Goal: Transaction & Acquisition: Register for event/course

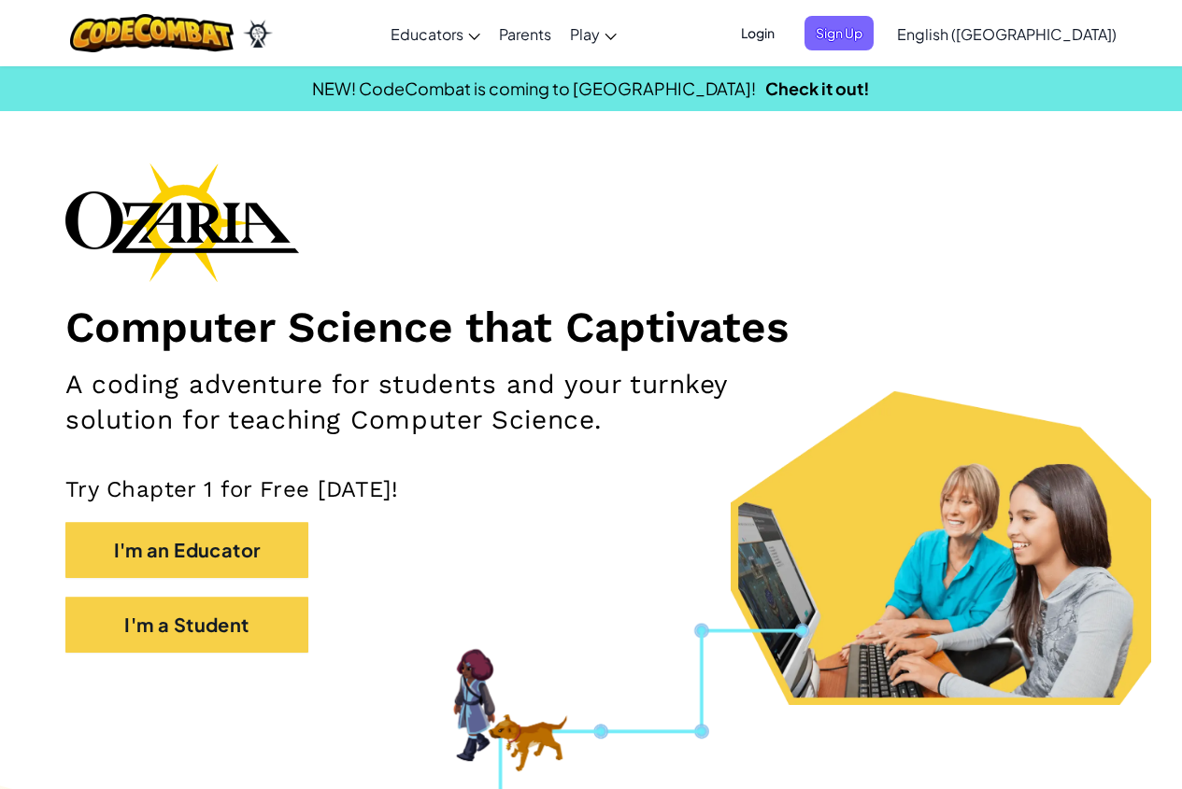
click at [786, 36] on span "Login" at bounding box center [758, 33] width 56 height 35
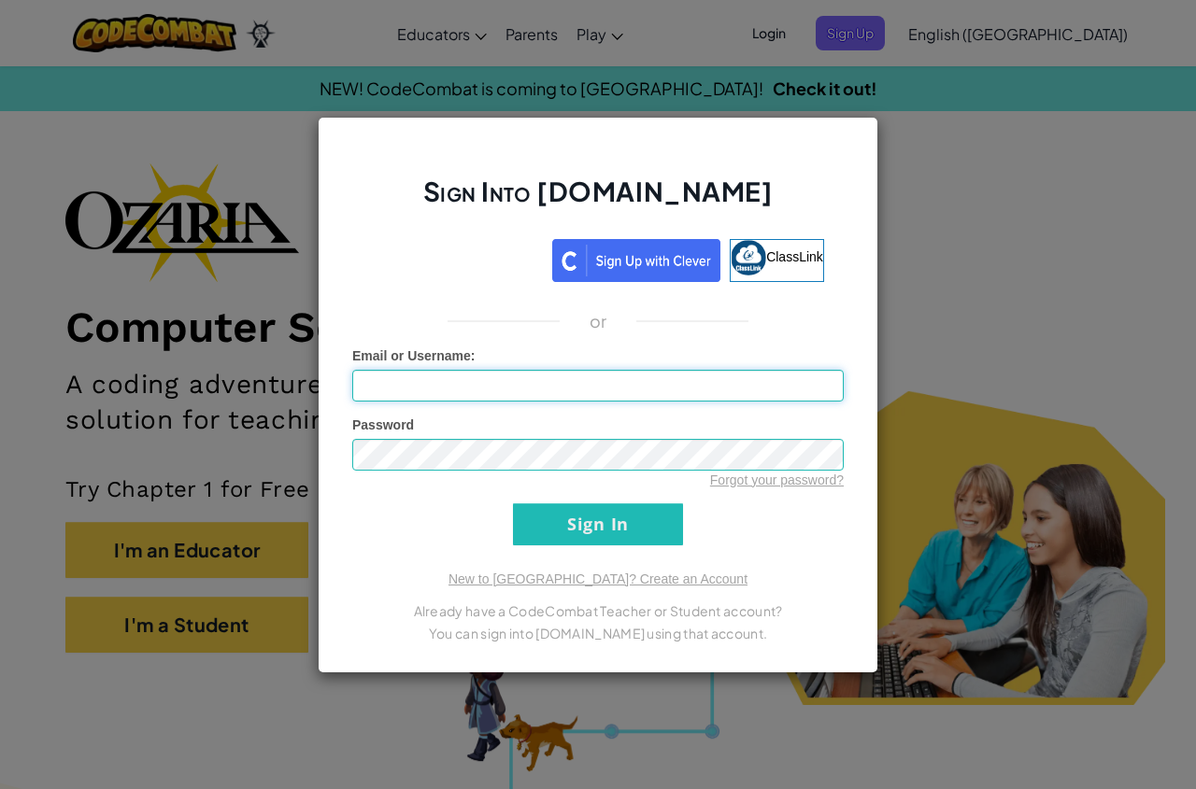
click at [520, 391] on input "Email or Username :" at bounding box center [597, 386] width 491 height 32
click at [756, 381] on input "Email or Username :" at bounding box center [597, 386] width 491 height 32
type input "a"
drag, startPoint x: 681, startPoint y: 556, endPoint x: 789, endPoint y: 507, distance: 118.8
click at [786, 509] on div "Sign Into [DOMAIN_NAME] ClassLink or Unknown Error Email or Username : Password…" at bounding box center [598, 395] width 561 height 557
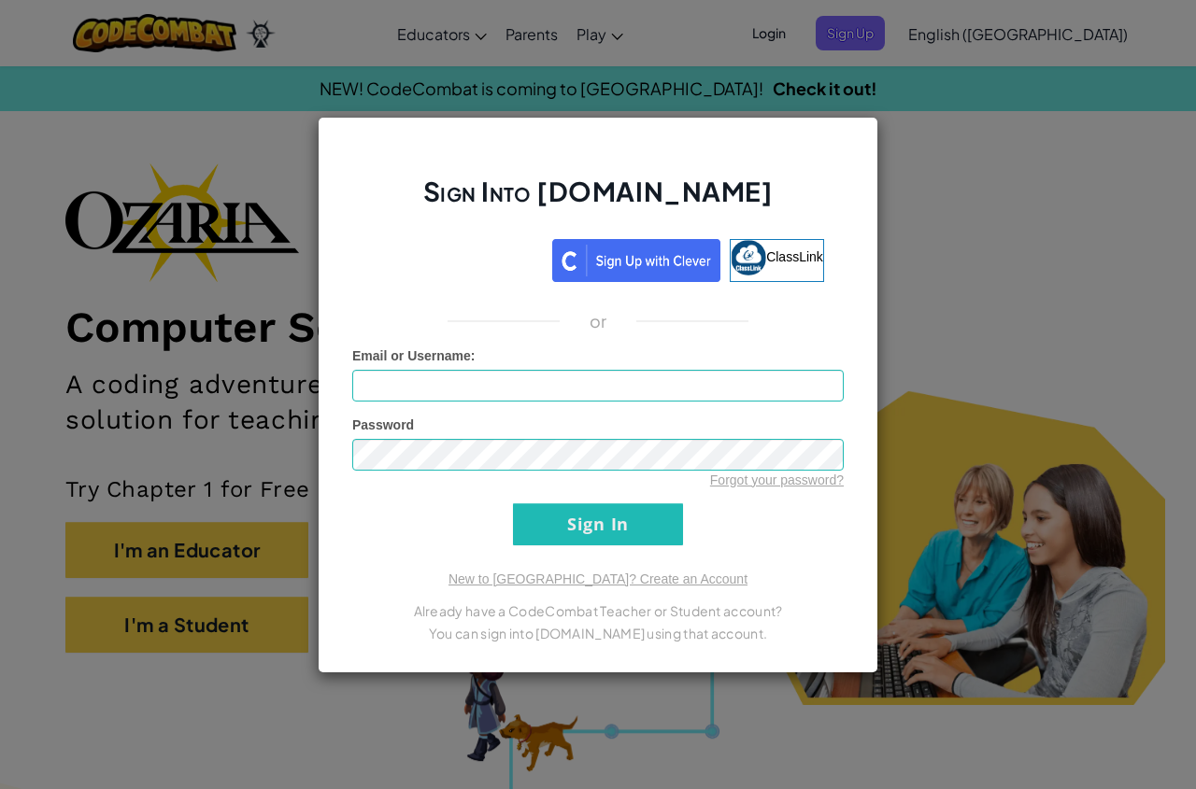
drag, startPoint x: 973, startPoint y: 211, endPoint x: 988, endPoint y: 225, distance: 19.8
click at [980, 214] on div "Sign Into [DOMAIN_NAME] ClassLink or Unknown Error Email or Username : Password…" at bounding box center [598, 394] width 1196 height 789
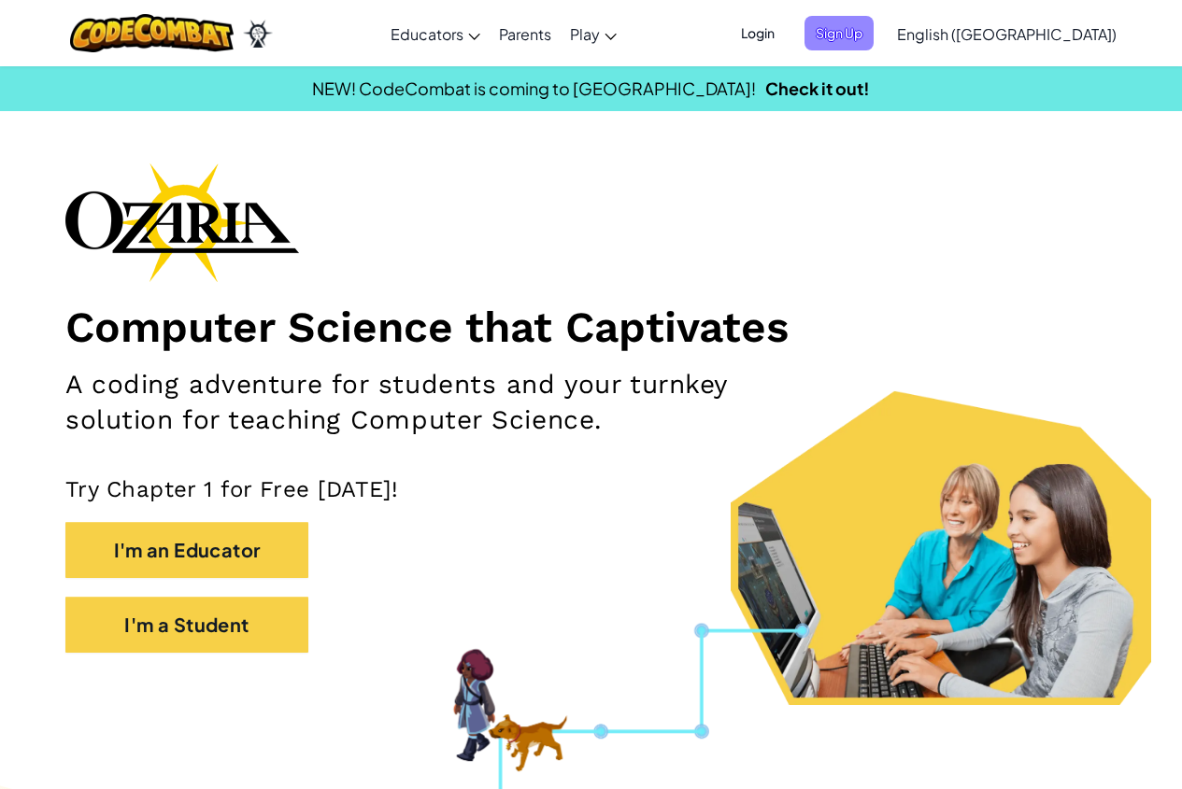
click at [874, 21] on span "Sign Up" at bounding box center [838, 33] width 69 height 35
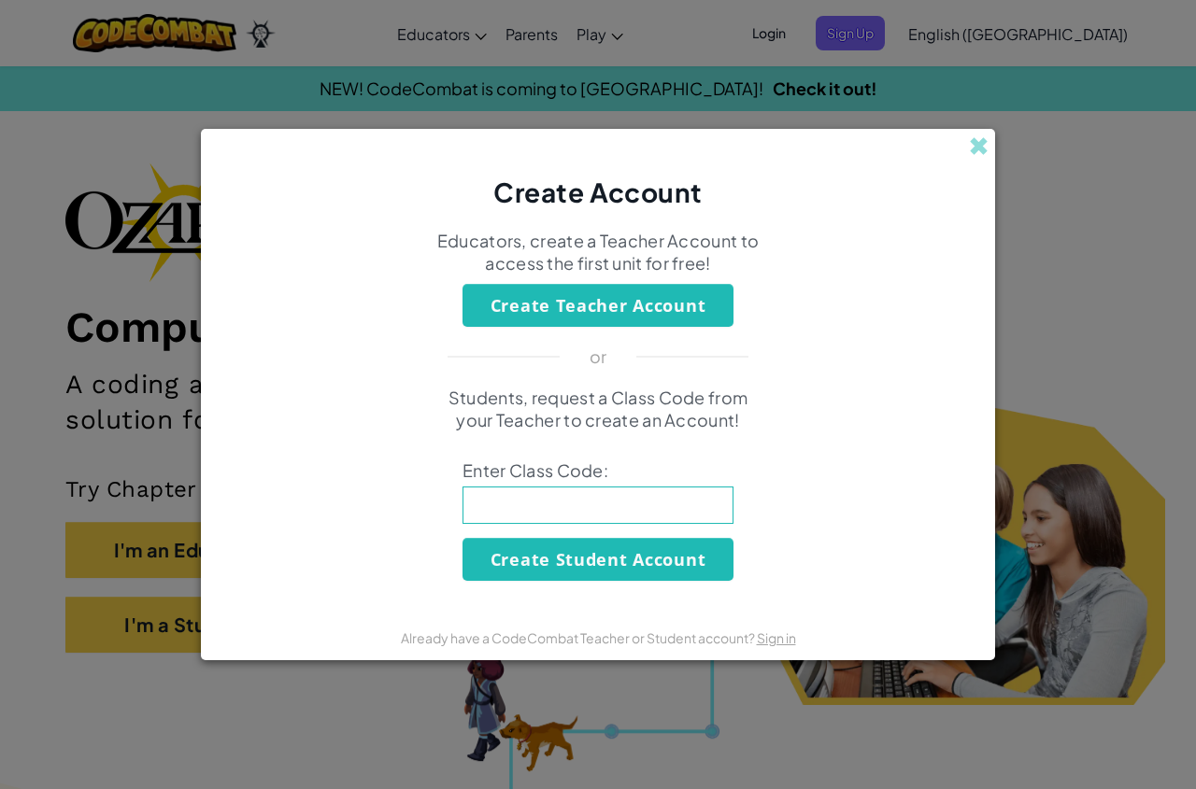
click button "Create Teacher Account" at bounding box center [597, 305] width 271 height 43
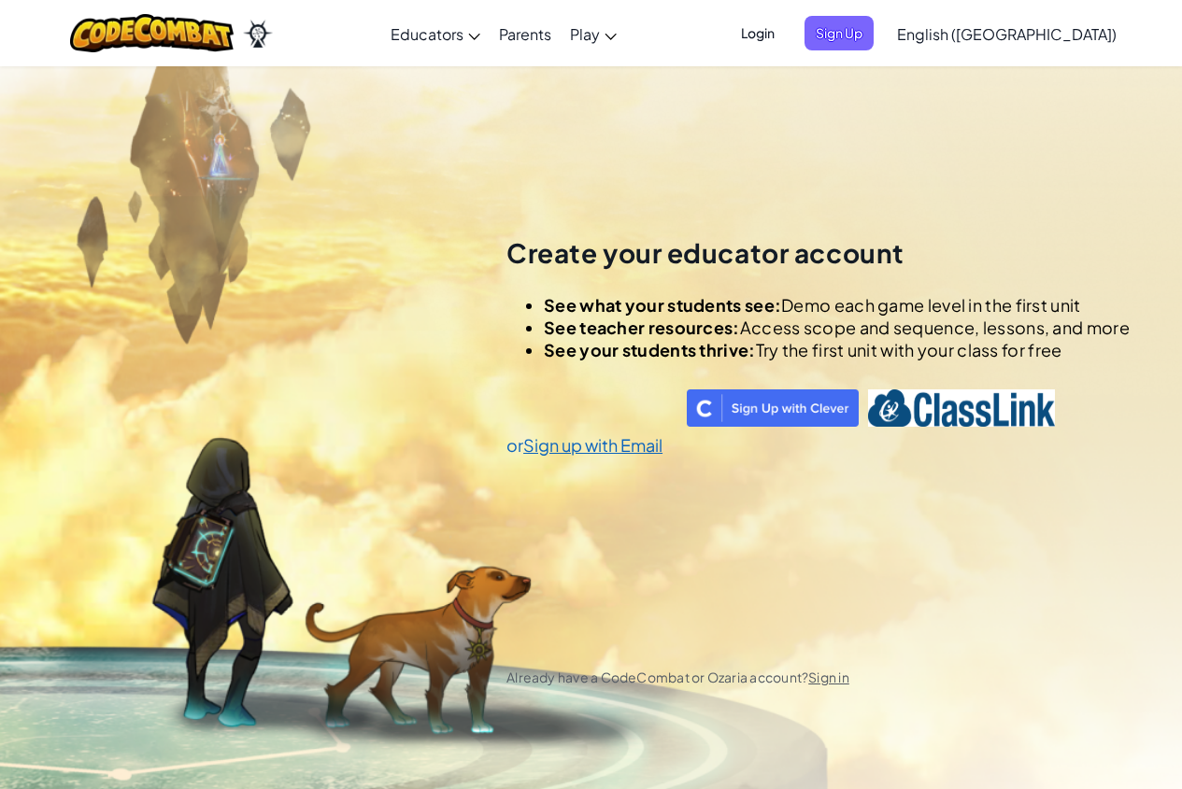
scroll to position [1030, 0]
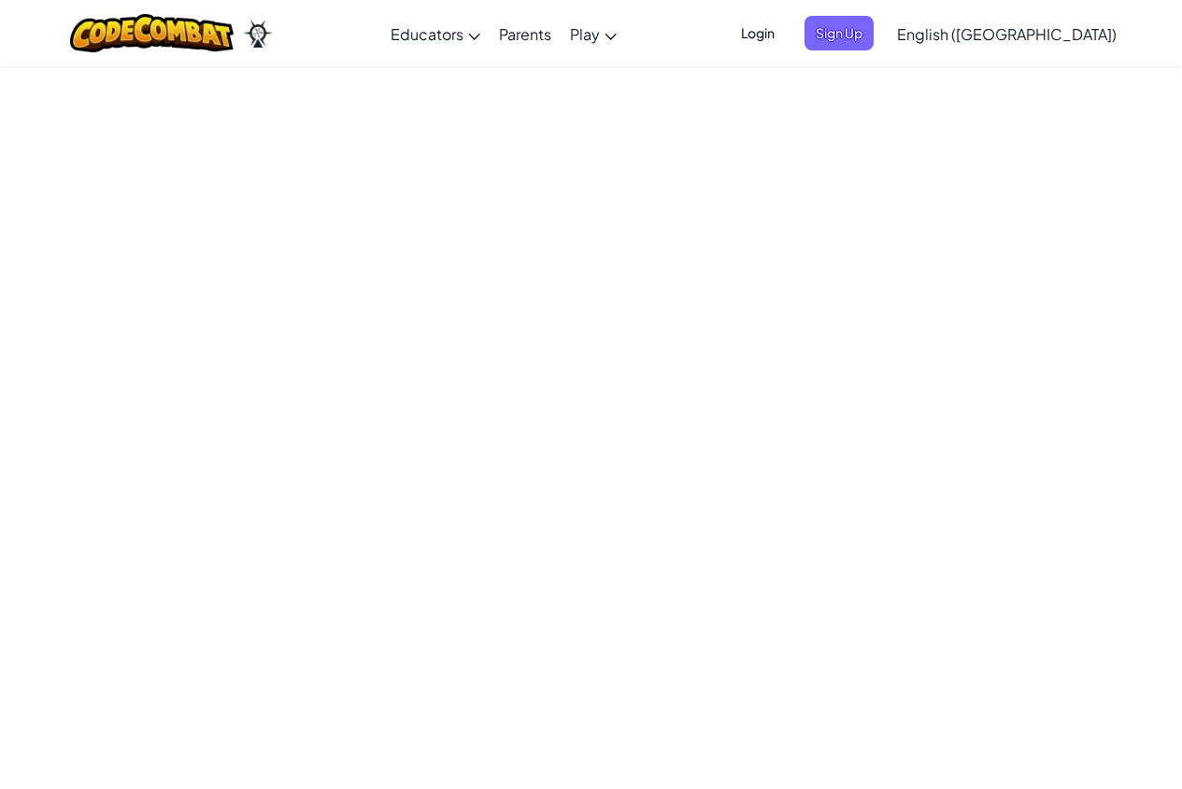
drag, startPoint x: 1051, startPoint y: 406, endPoint x: 1195, endPoint y: 539, distance: 195.7
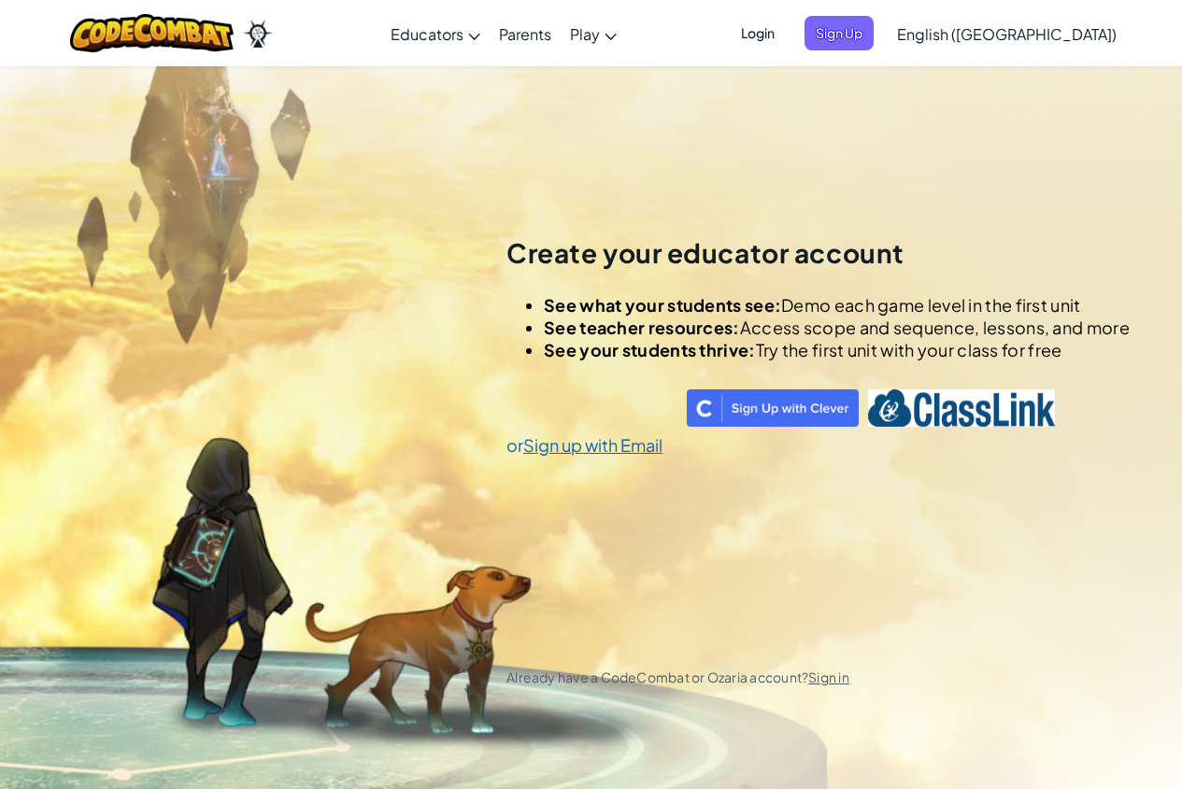
scroll to position [0, 0]
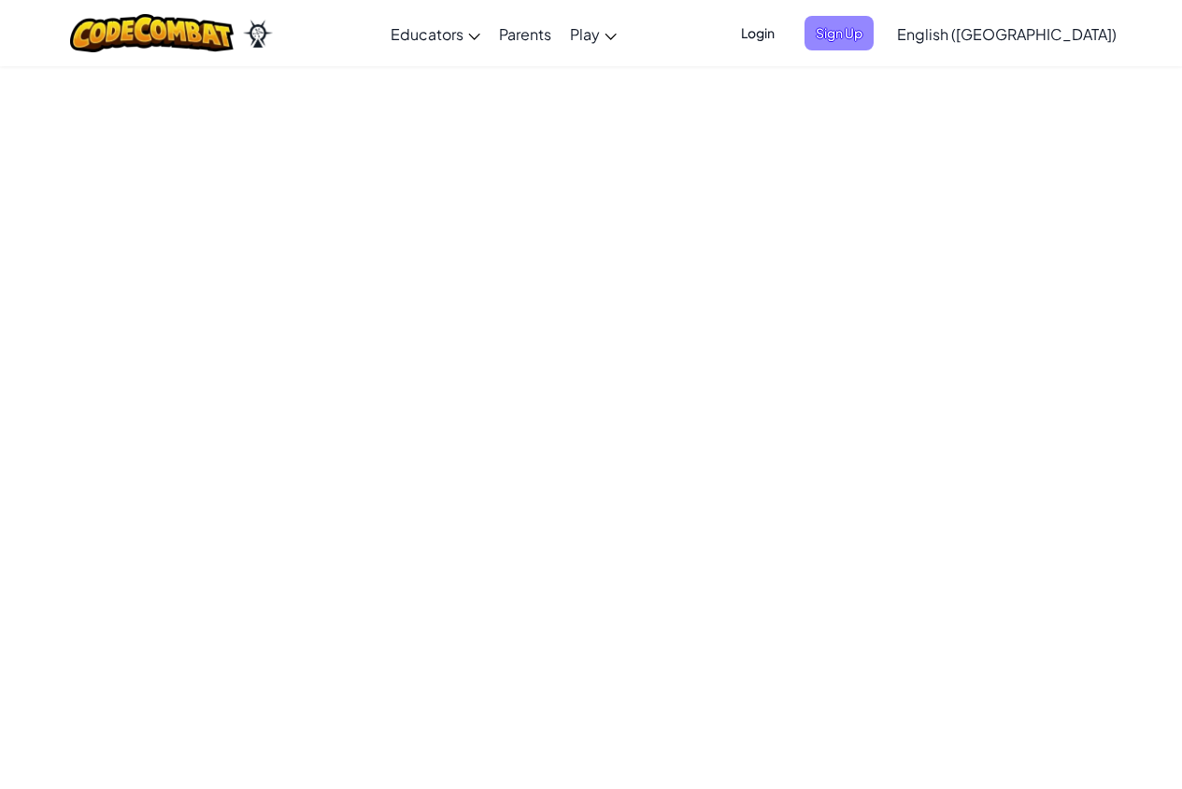
click at [874, 29] on span "Sign Up" at bounding box center [838, 33] width 69 height 35
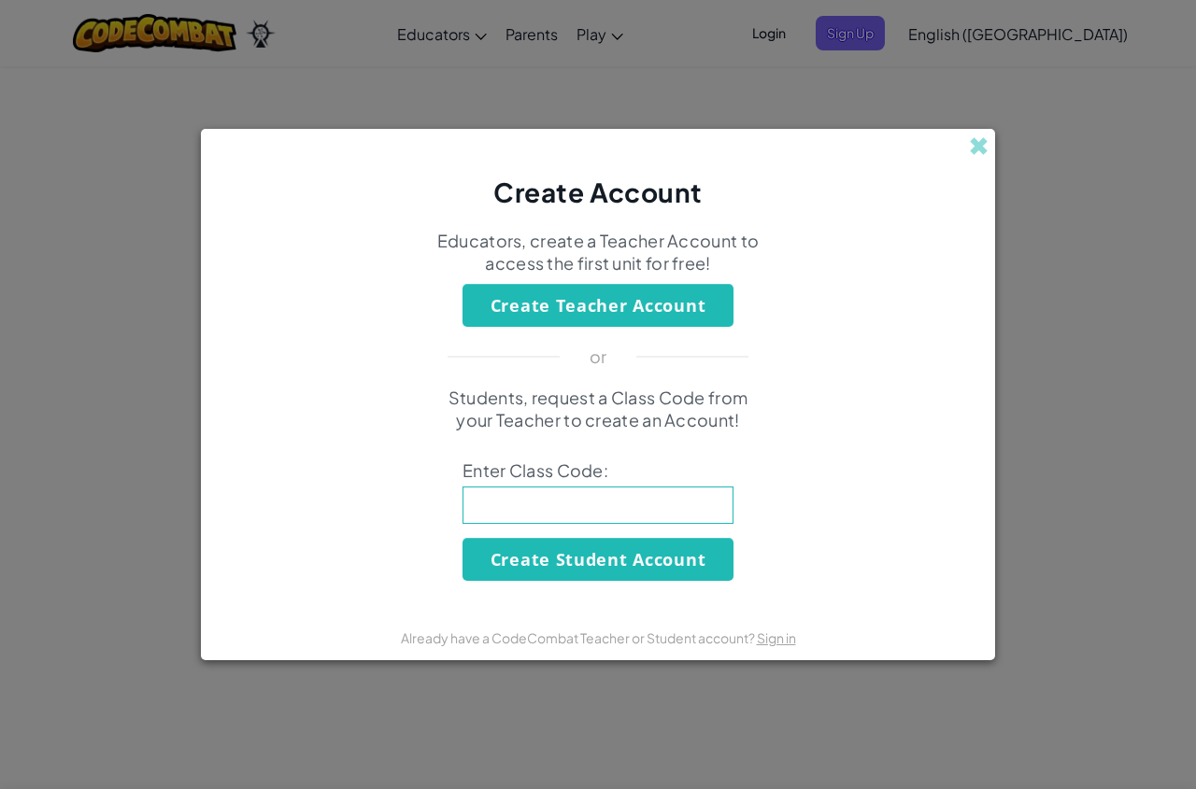
drag, startPoint x: 610, startPoint y: 504, endPoint x: 618, endPoint y: 476, distance: 29.0
click at [610, 504] on input at bounding box center [597, 505] width 271 height 37
type input "SaltMixROad"
click at [622, 551] on button "Create Student Account" at bounding box center [597, 559] width 271 height 43
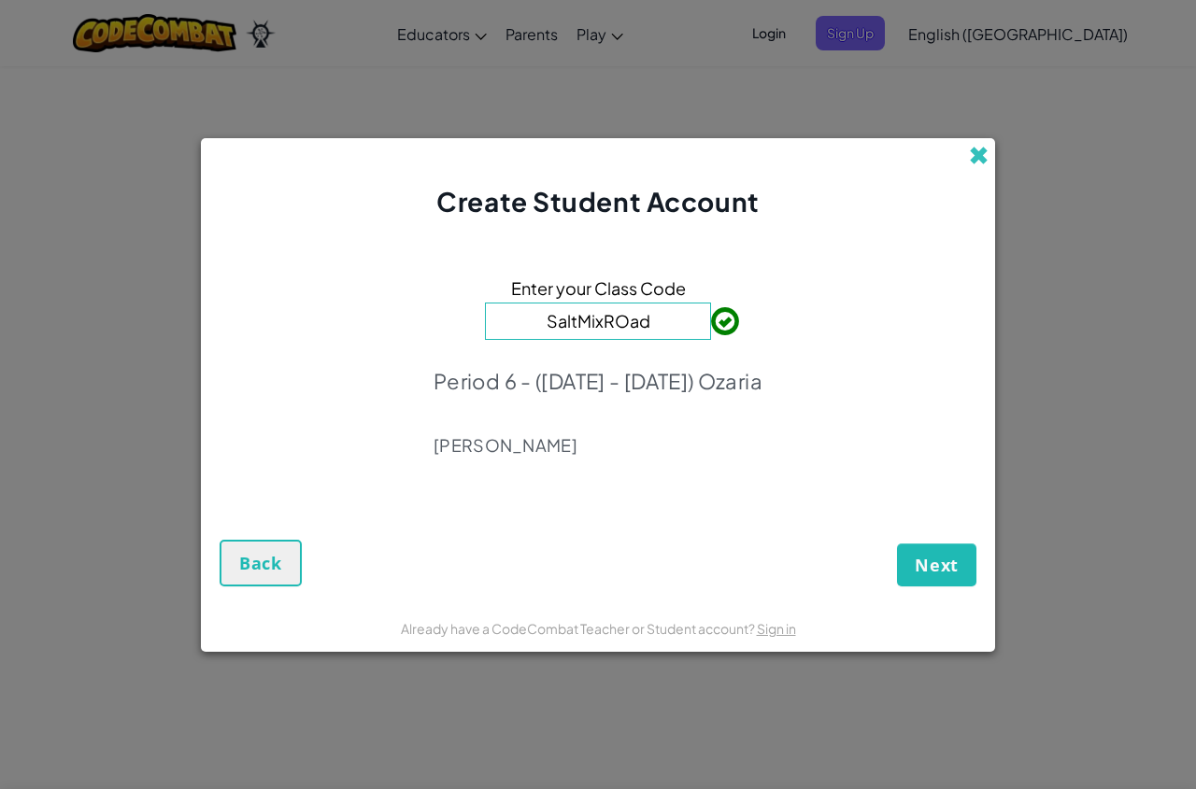
drag, startPoint x: 965, startPoint y: 171, endPoint x: 973, endPoint y: 162, distance: 12.6
click at [973, 163] on div "Create Student Account" at bounding box center [598, 179] width 794 height 83
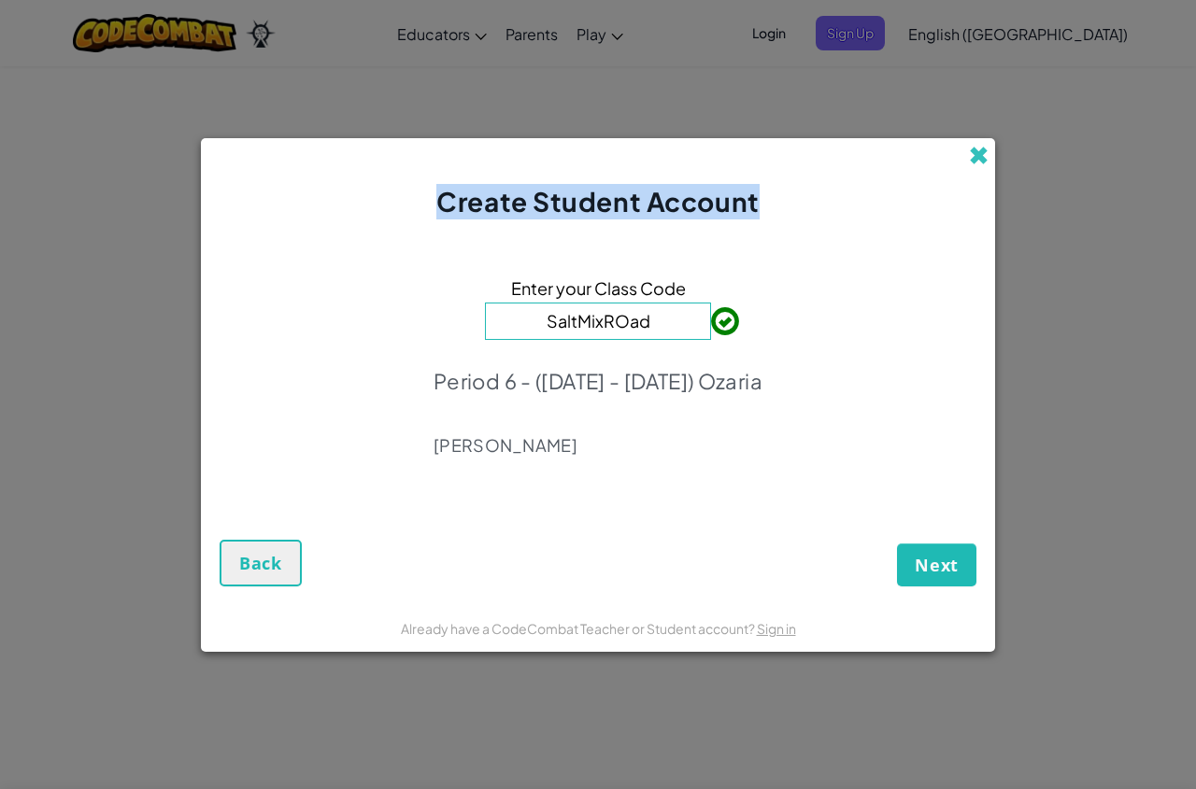
click at [973, 162] on span at bounding box center [979, 156] width 20 height 20
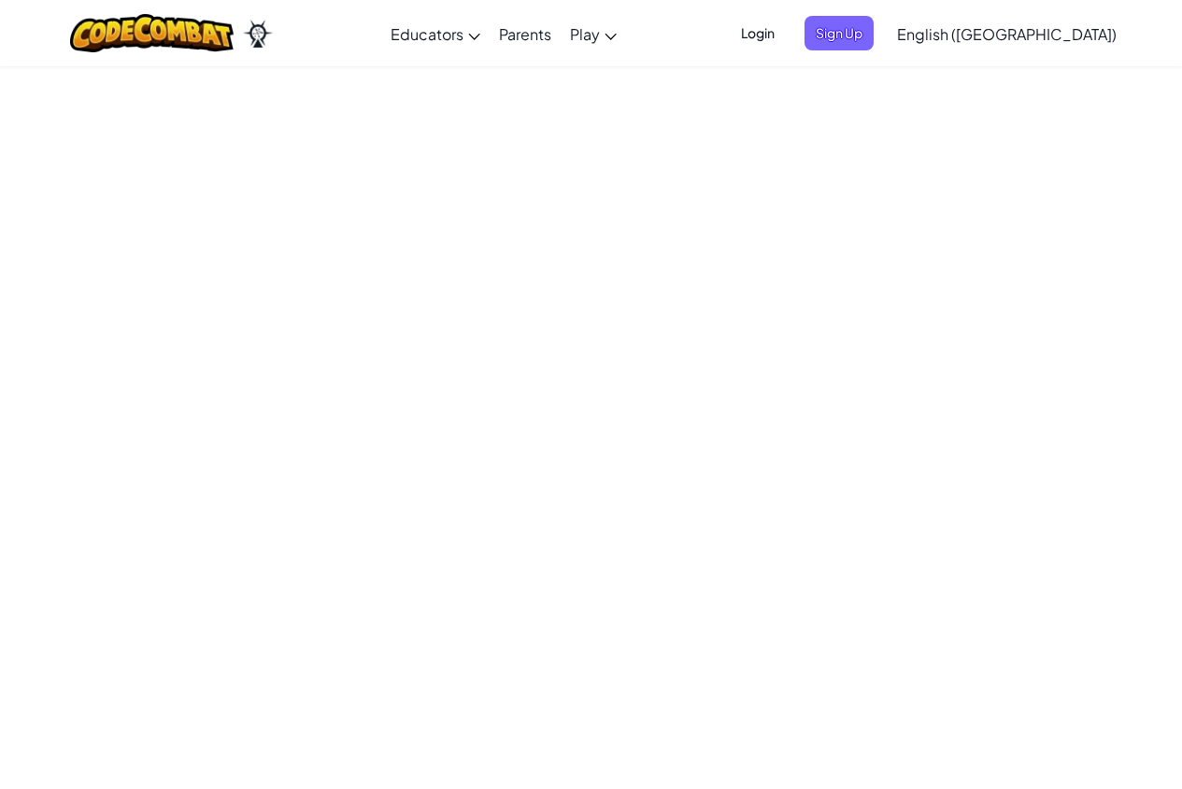
click at [786, 30] on span "Login" at bounding box center [758, 33] width 56 height 35
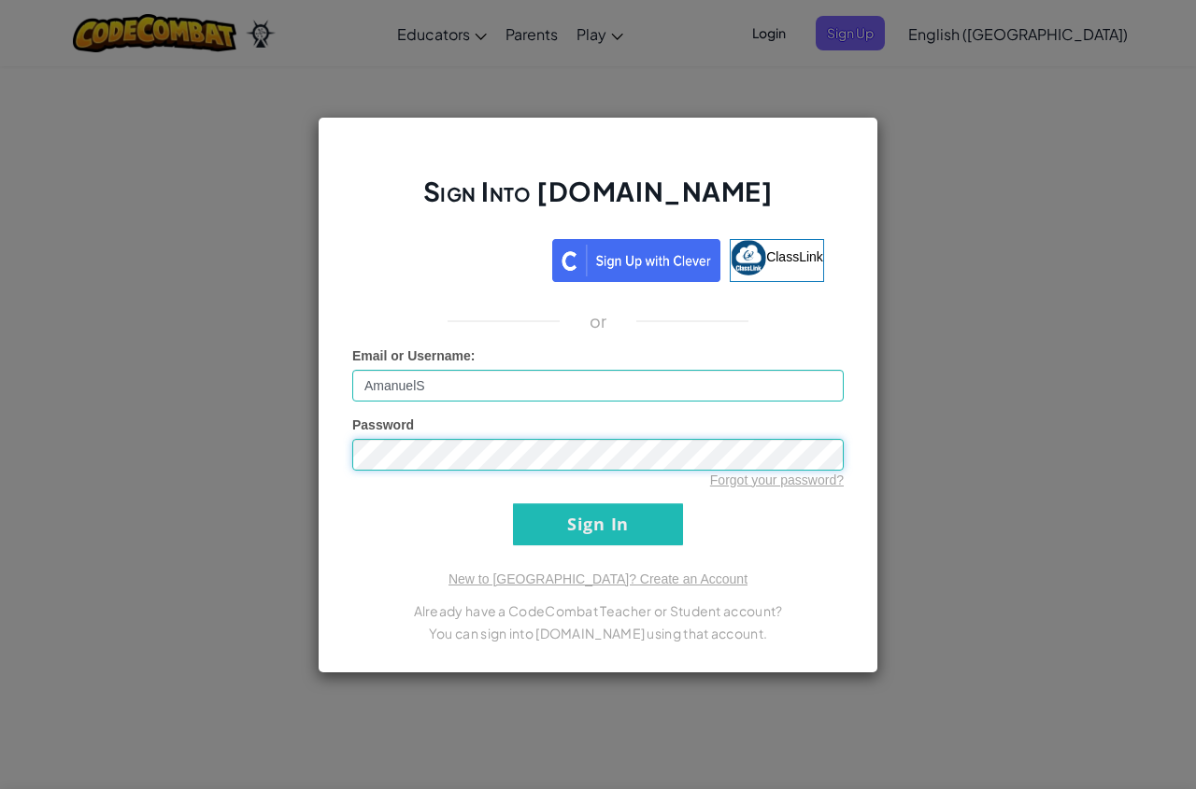
click at [513, 504] on input "Sign In" at bounding box center [598, 525] width 170 height 42
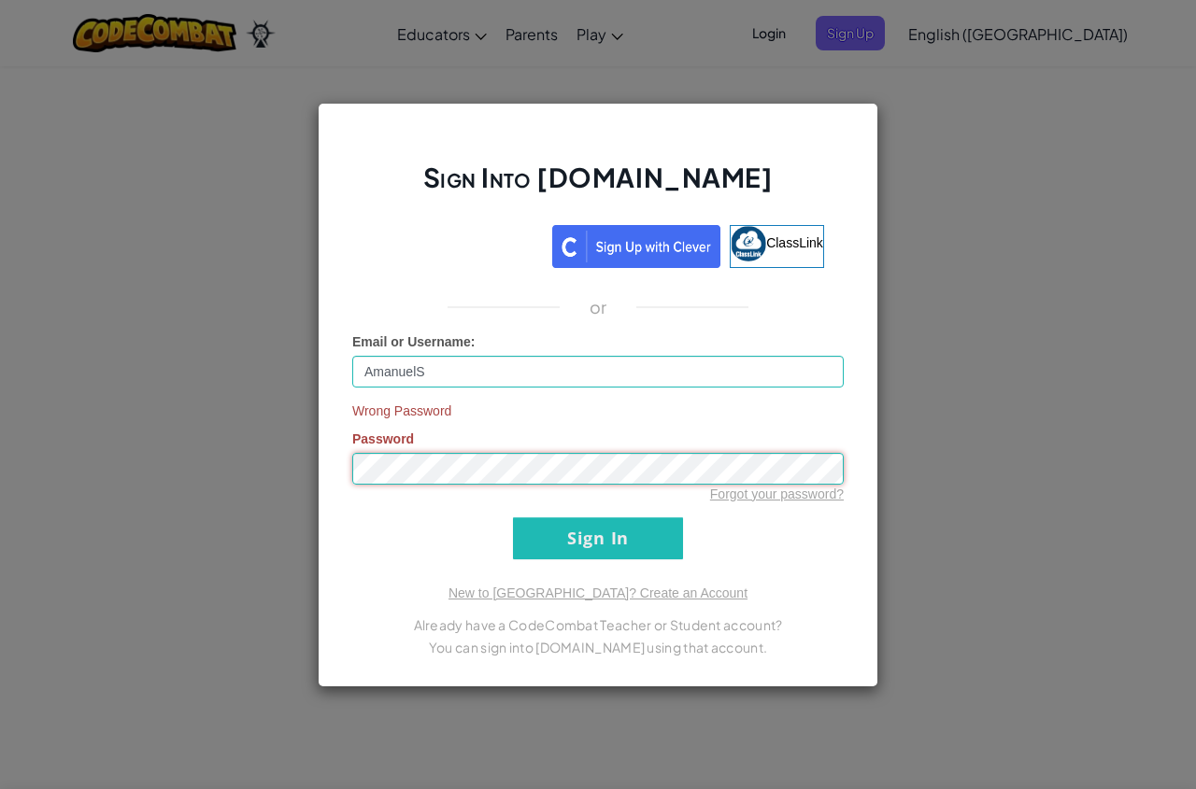
click at [513, 518] on input "Sign In" at bounding box center [598, 539] width 170 height 42
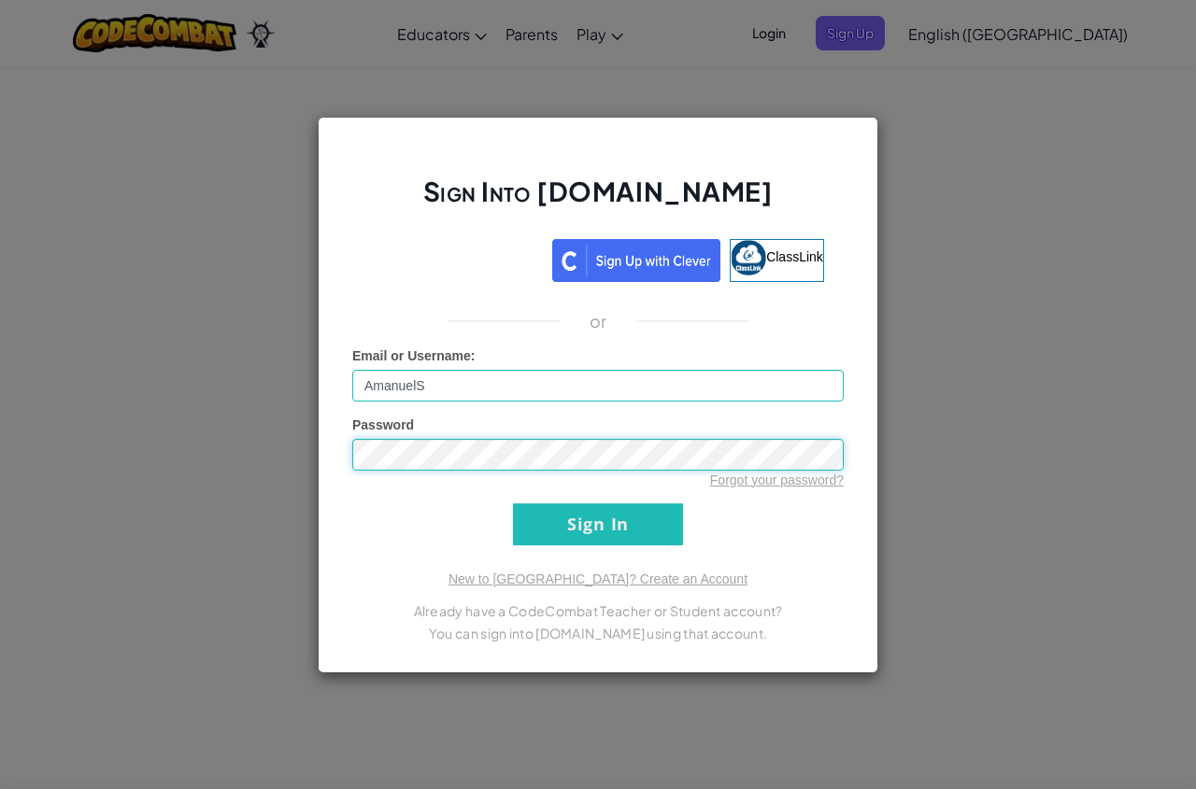
click at [513, 504] on input "Sign In" at bounding box center [598, 525] width 170 height 42
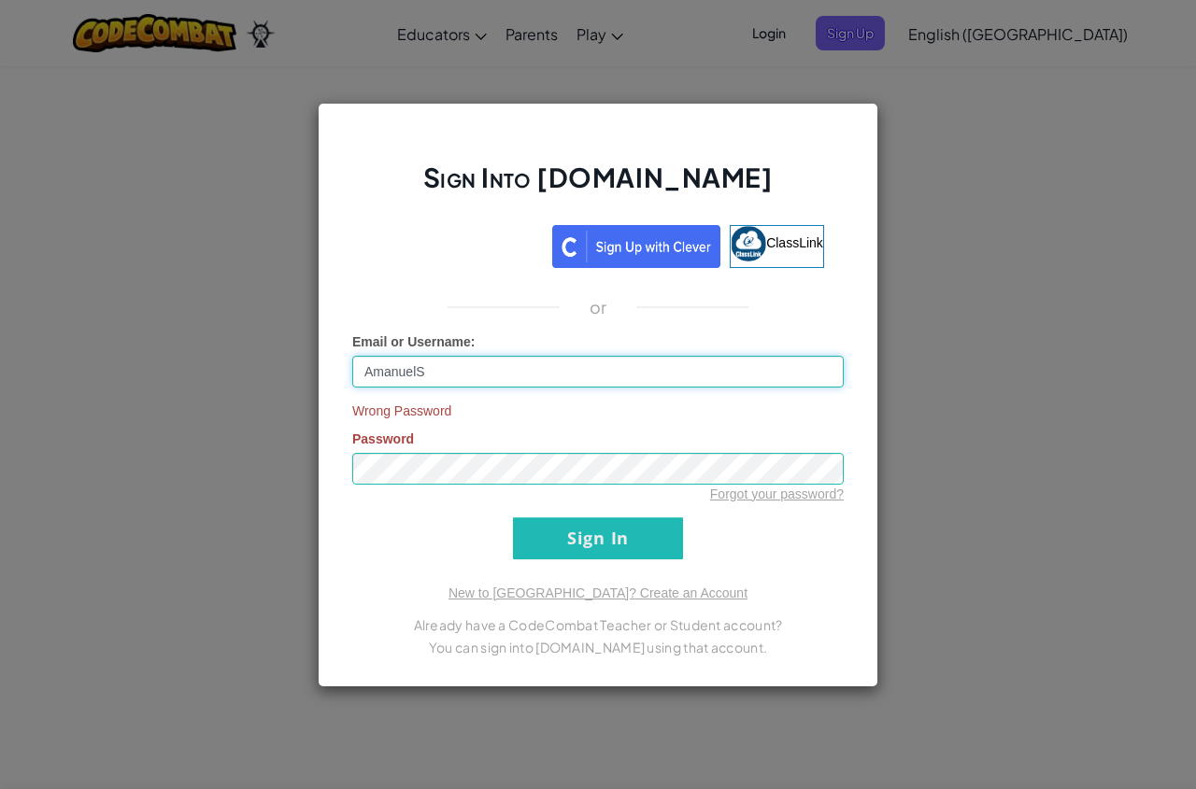
click at [556, 367] on input "AmanuelS" at bounding box center [597, 372] width 491 height 32
type input "A"
click at [572, 486] on div "Forgot your password?" at bounding box center [597, 494] width 491 height 19
click at [833, 382] on input "Email or Username :" at bounding box center [597, 372] width 491 height 32
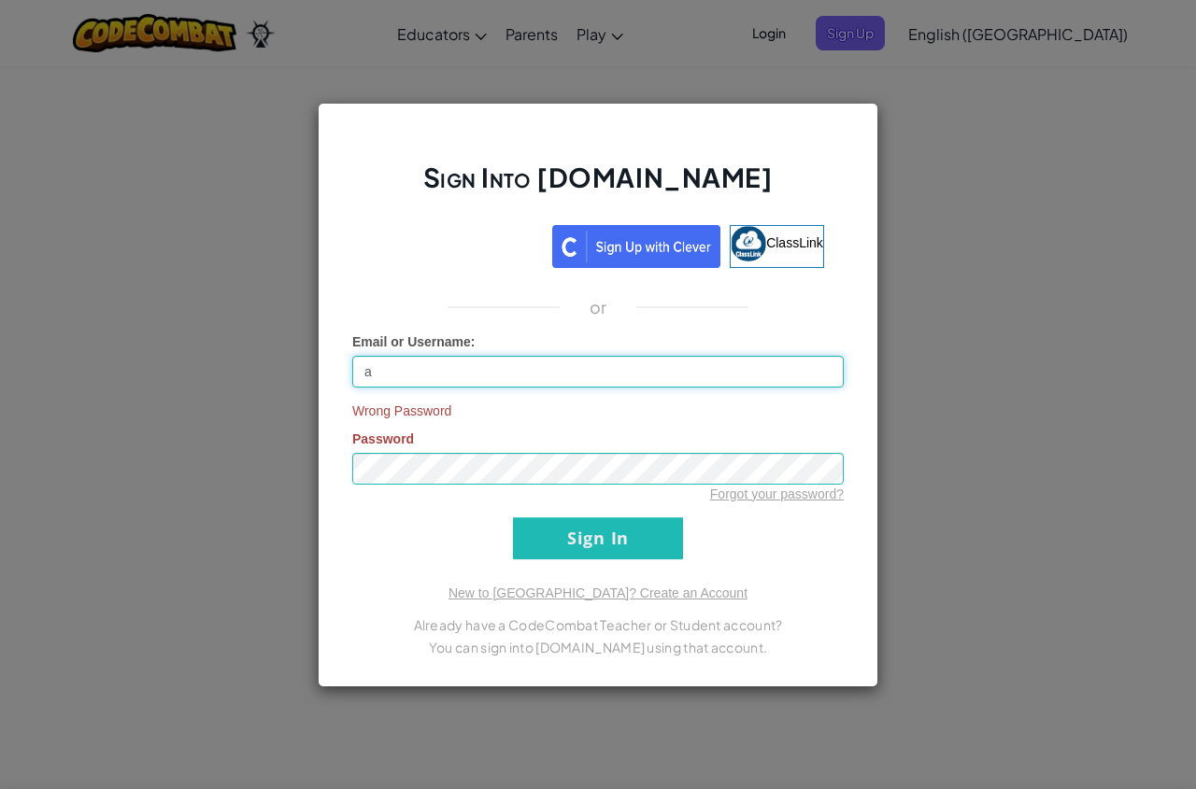
type input "AmanuelS"
click at [642, 531] on input "Sign In" at bounding box center [598, 539] width 170 height 42
